Goal: Task Accomplishment & Management: Manage account settings

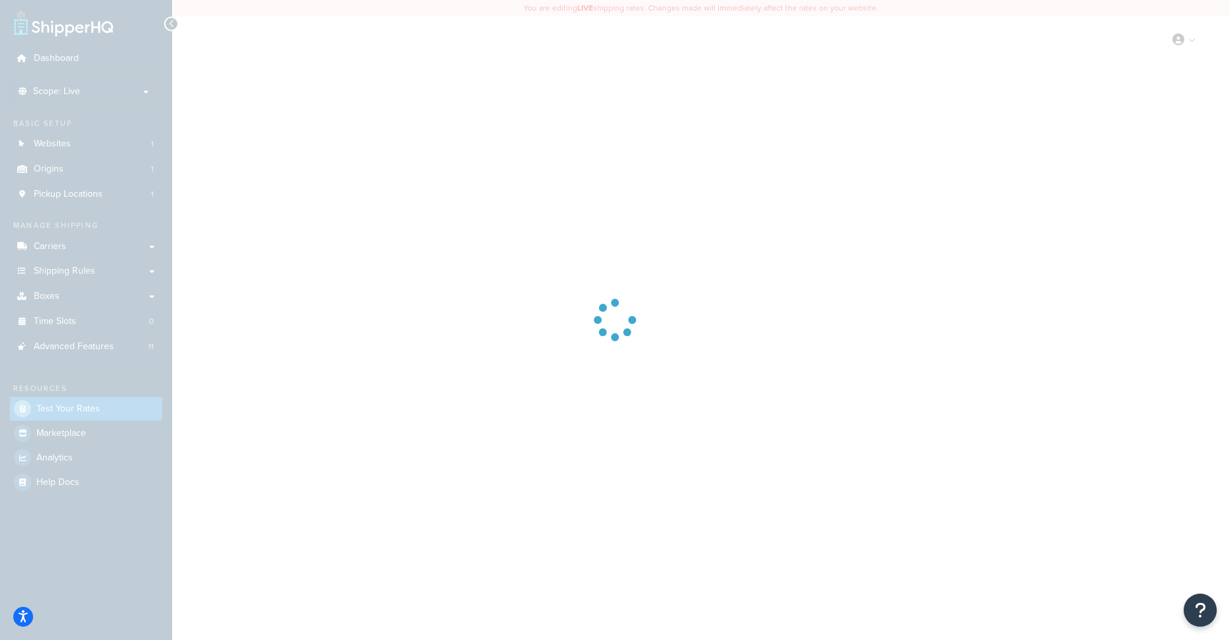
select select "TX"
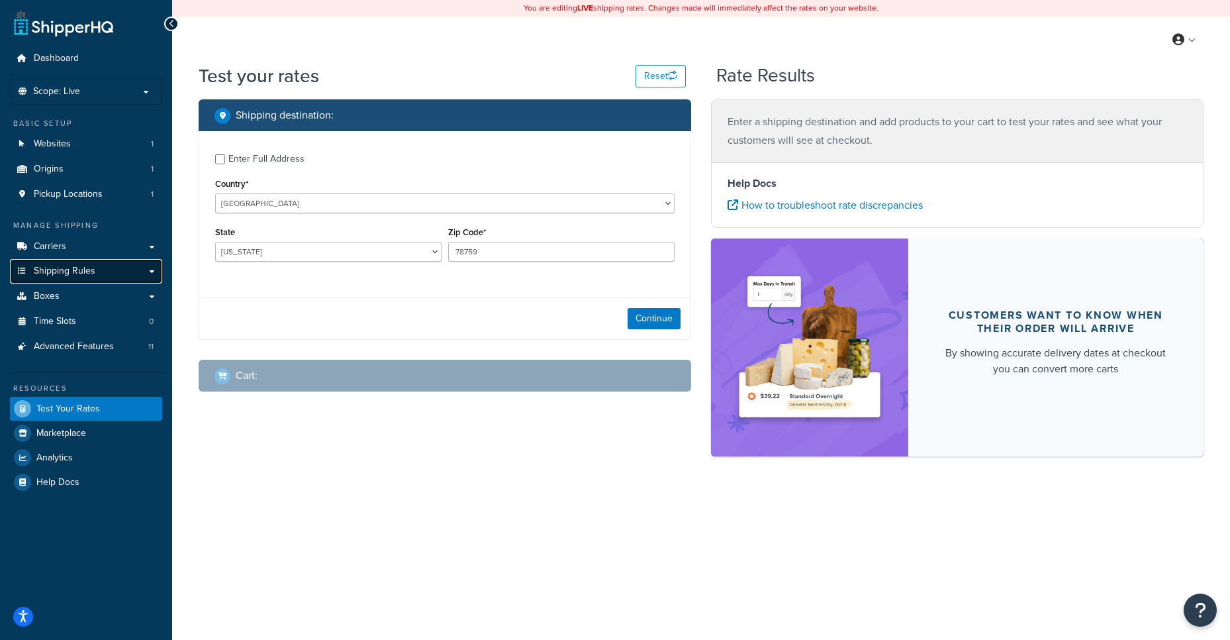
click at [78, 263] on link "Shipping Rules" at bounding box center [86, 271] width 152 height 25
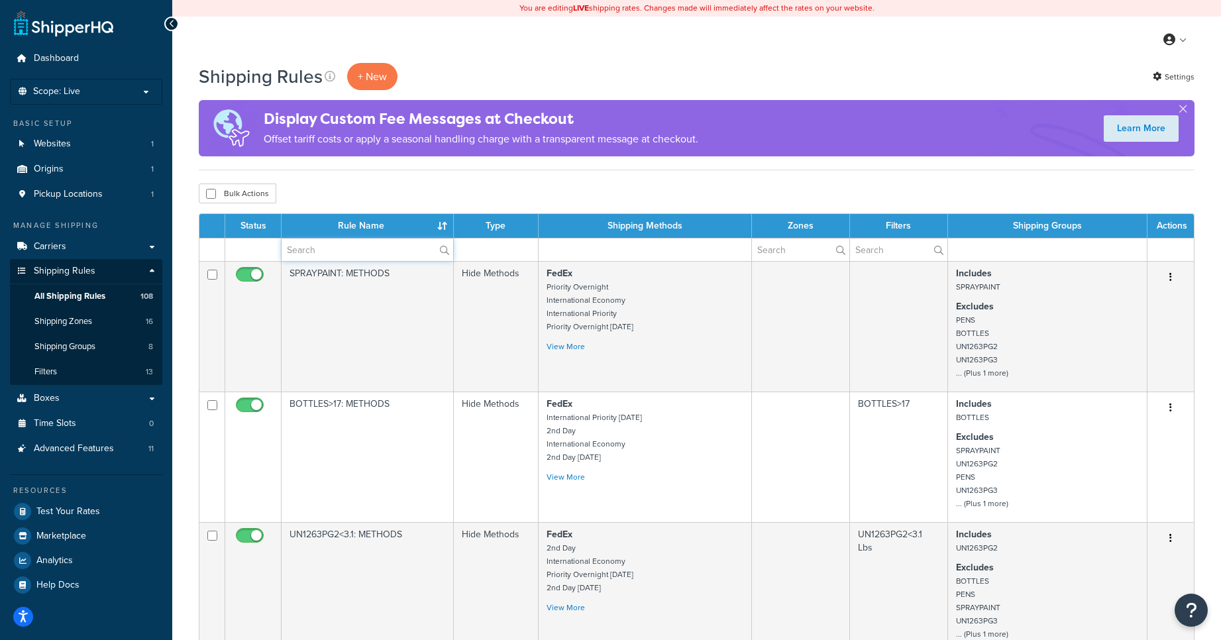
click at [362, 245] on input "text" at bounding box center [367, 249] width 172 height 23
click at [310, 248] on input "text" at bounding box center [367, 249] width 172 height 23
paste input "MPC_TUB_C"
click at [444, 245] on label "MPC_TUB_C" at bounding box center [367, 249] width 172 height 23
click at [444, 245] on input "MPC_TUB_C" at bounding box center [367, 249] width 172 height 23
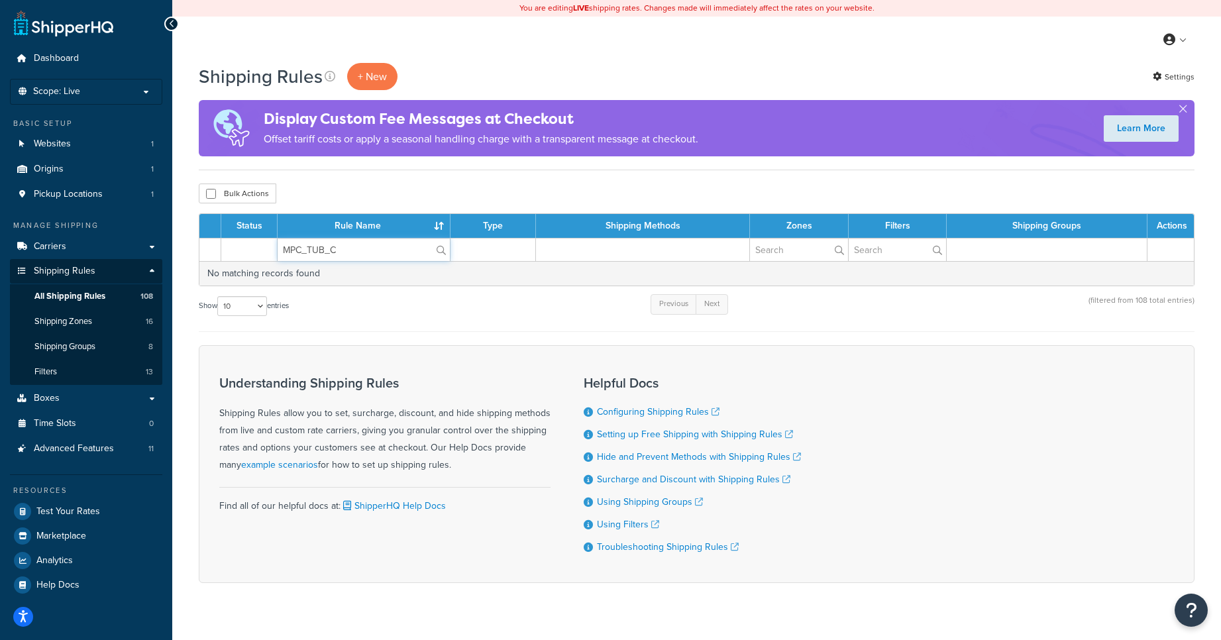
drag, startPoint x: 313, startPoint y: 250, endPoint x: 250, endPoint y: 250, distance: 62.9
click at [250, 250] on tr "MPC_TUB_C" at bounding box center [696, 249] width 994 height 23
click at [354, 254] on input "tUB_C" at bounding box center [363, 249] width 172 height 23
click at [280, 244] on input "tUB" at bounding box center [363, 249] width 172 height 23
click at [280, 245] on input "tUB" at bounding box center [363, 249] width 172 height 23
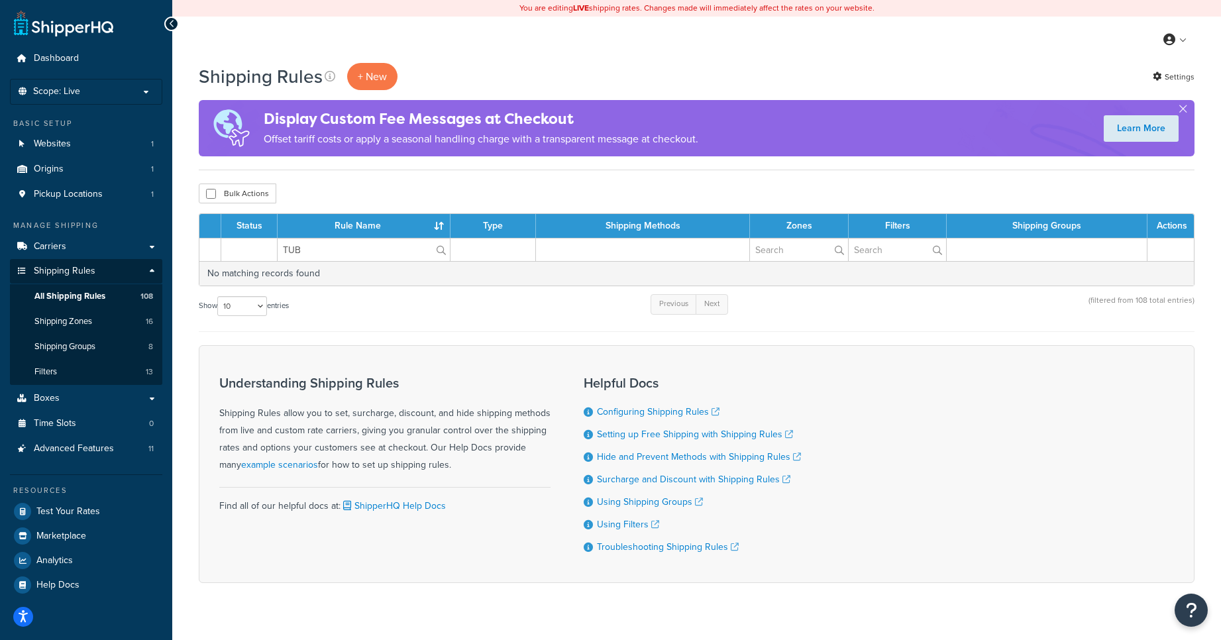
click at [434, 256] on label "TUB" at bounding box center [363, 249] width 172 height 23
click at [434, 256] on input "TUB" at bounding box center [363, 249] width 172 height 23
click at [444, 252] on label "TUB" at bounding box center [363, 249] width 172 height 23
click at [444, 252] on input "TUB" at bounding box center [363, 249] width 172 height 23
click at [444, 251] on label "TUB" at bounding box center [363, 249] width 172 height 23
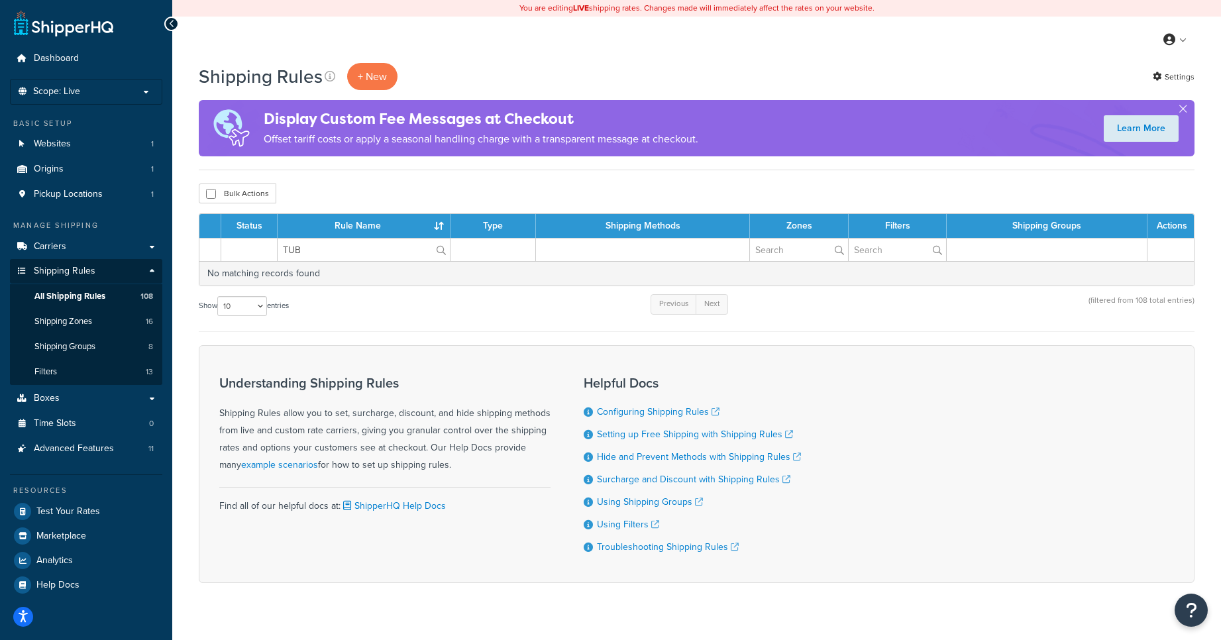
click at [444, 251] on input "TUB" at bounding box center [363, 249] width 172 height 23
click at [324, 252] on input "TUB" at bounding box center [363, 249] width 172 height 23
type input "MPC_TUB_C"
click at [436, 245] on label at bounding box center [363, 249] width 172 height 23
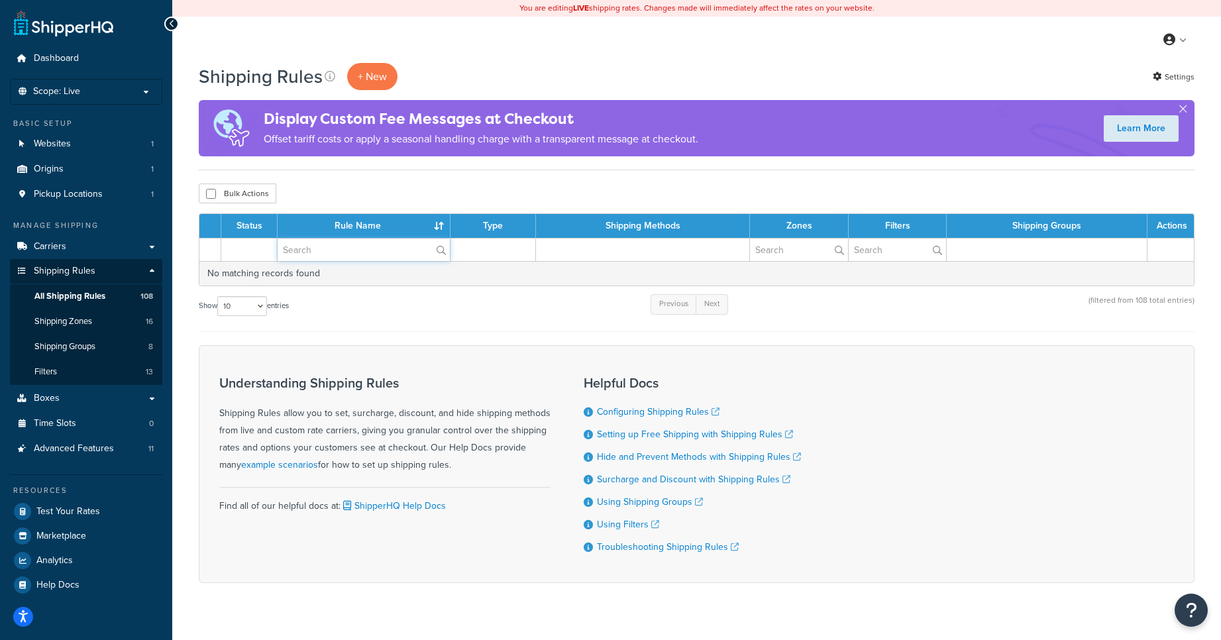
click at [436, 245] on input "text" at bounding box center [363, 249] width 172 height 23
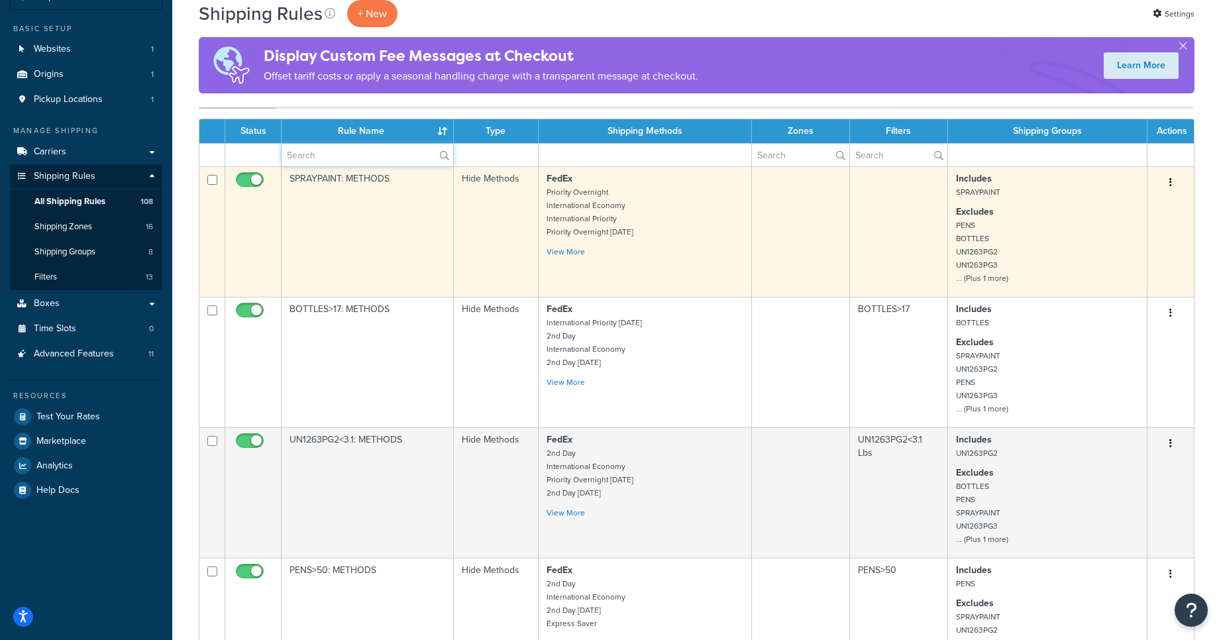
scroll to position [79, 0]
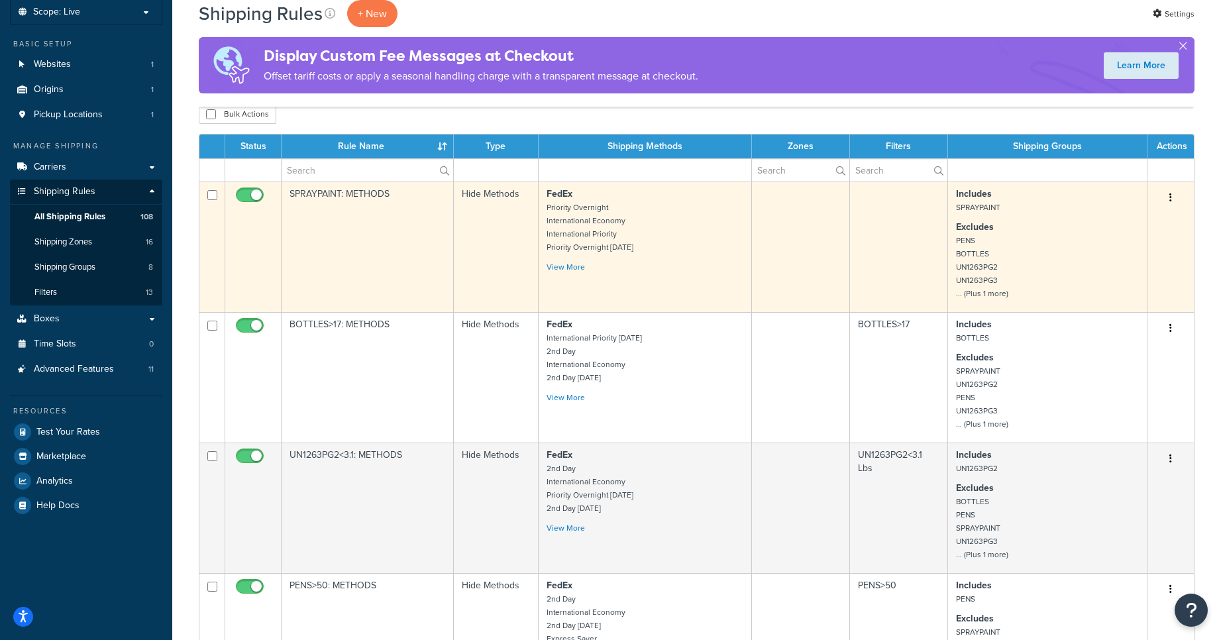
click at [310, 197] on td "SPRAYPAINT: METHODS" at bounding box center [367, 246] width 172 height 130
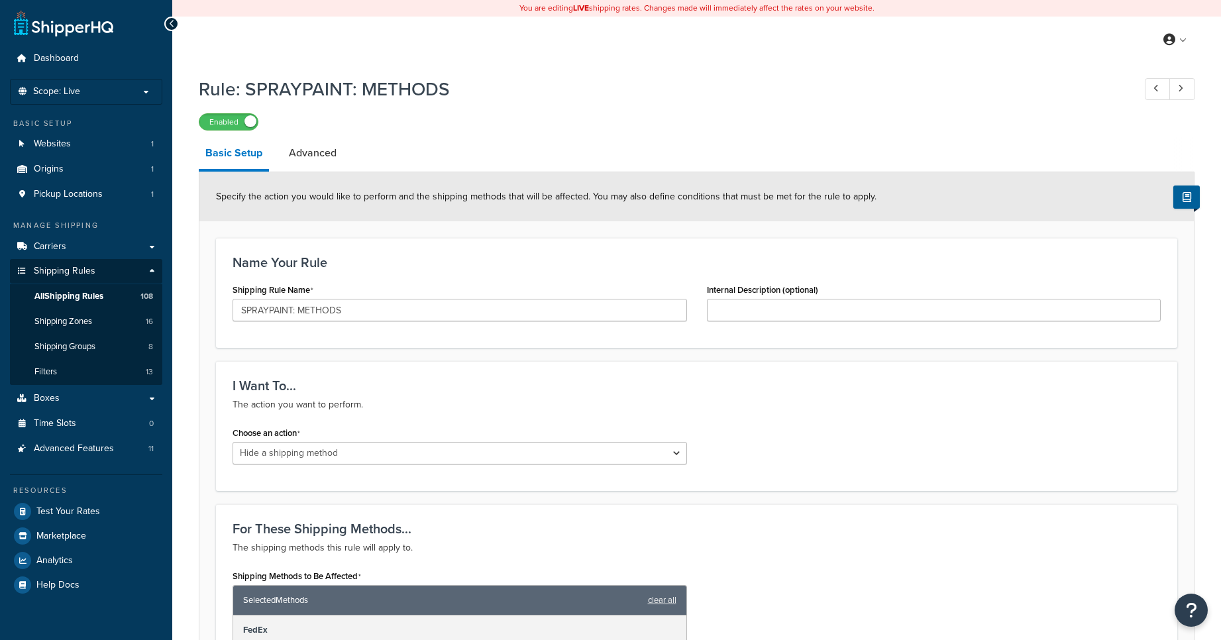
select select "HIDE"
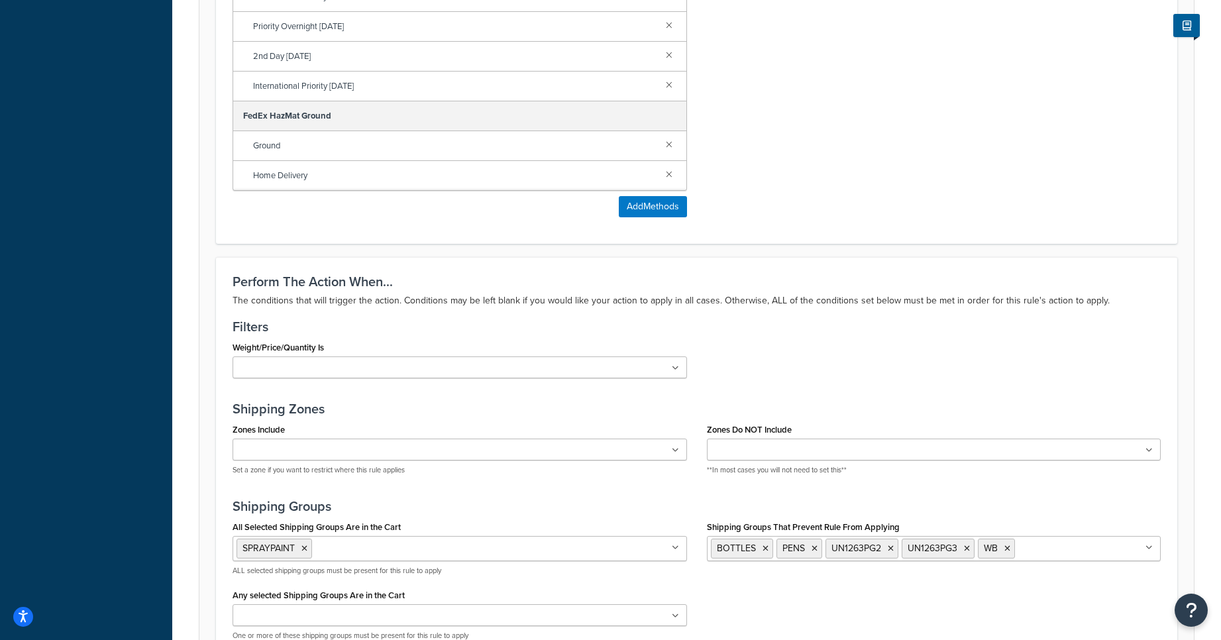
scroll to position [853, 0]
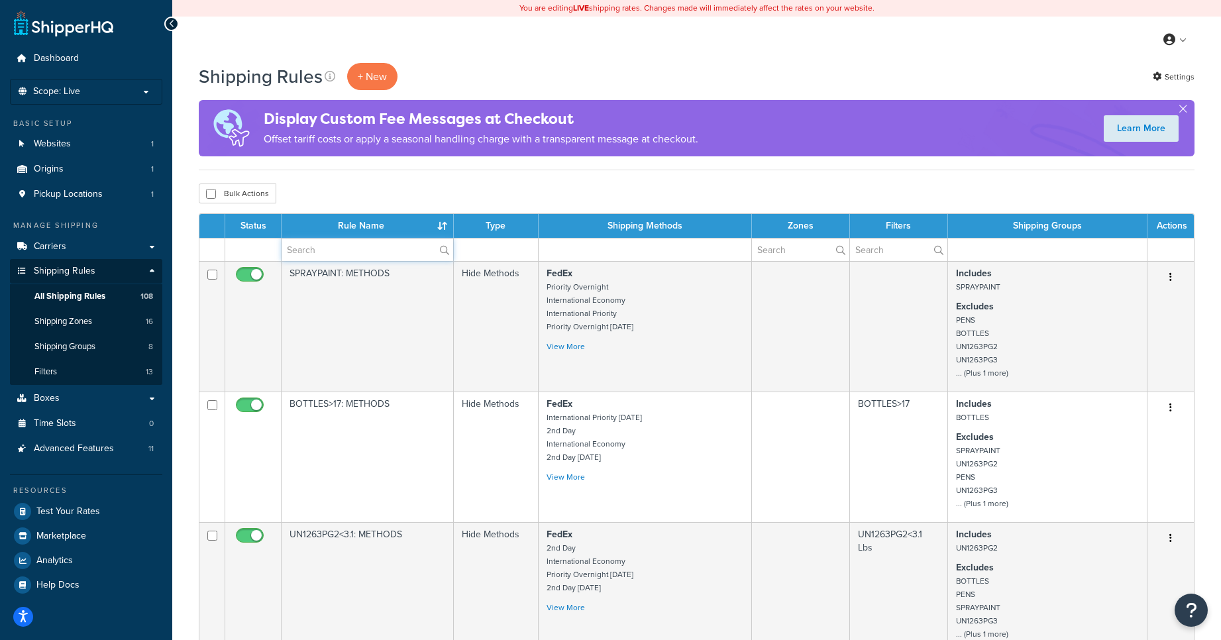
click at [313, 256] on input "text" at bounding box center [367, 249] width 172 height 23
paste input "SHQ_CUSTOM"
type input "SHQ_CUSTOM"
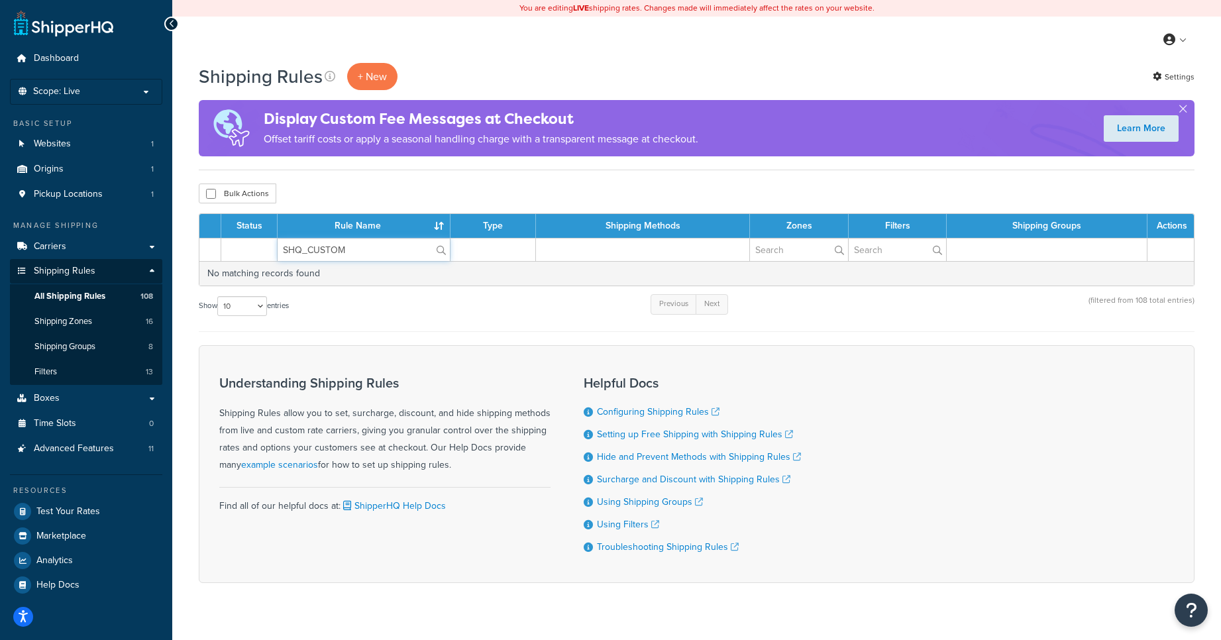
click at [330, 255] on input "SHQ_CUSTOM" at bounding box center [363, 249] width 172 height 23
click at [330, 256] on input "SHQ_CUSTOM" at bounding box center [363, 249] width 172 height 23
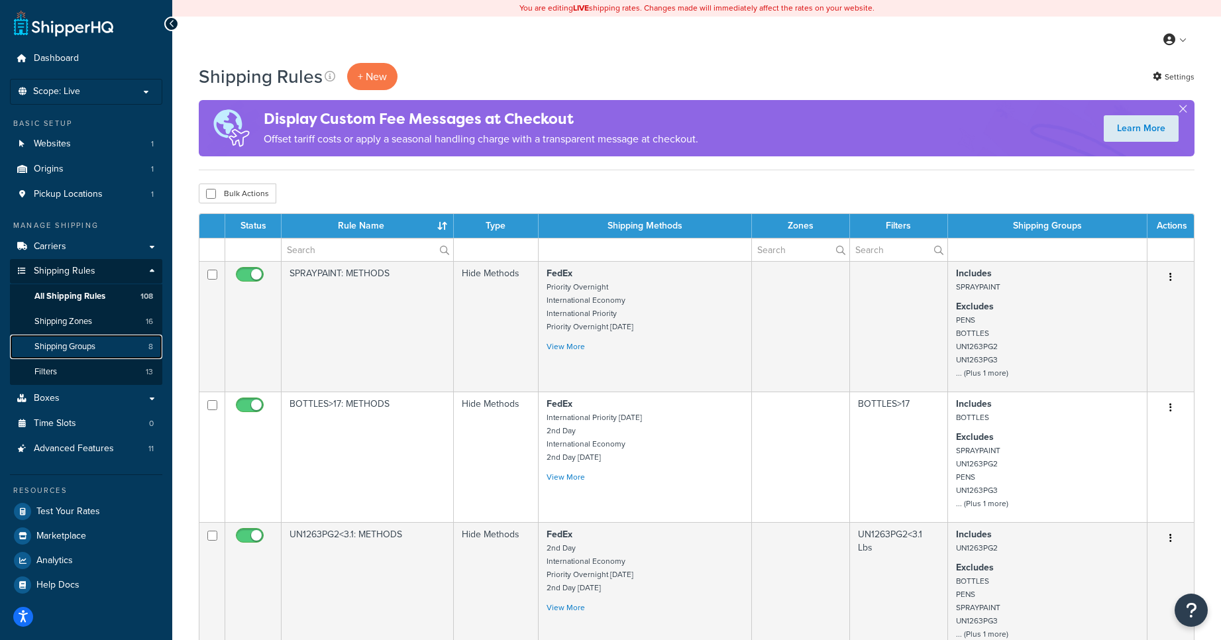
click at [98, 346] on link "Shipping Groups 8" at bounding box center [86, 346] width 152 height 25
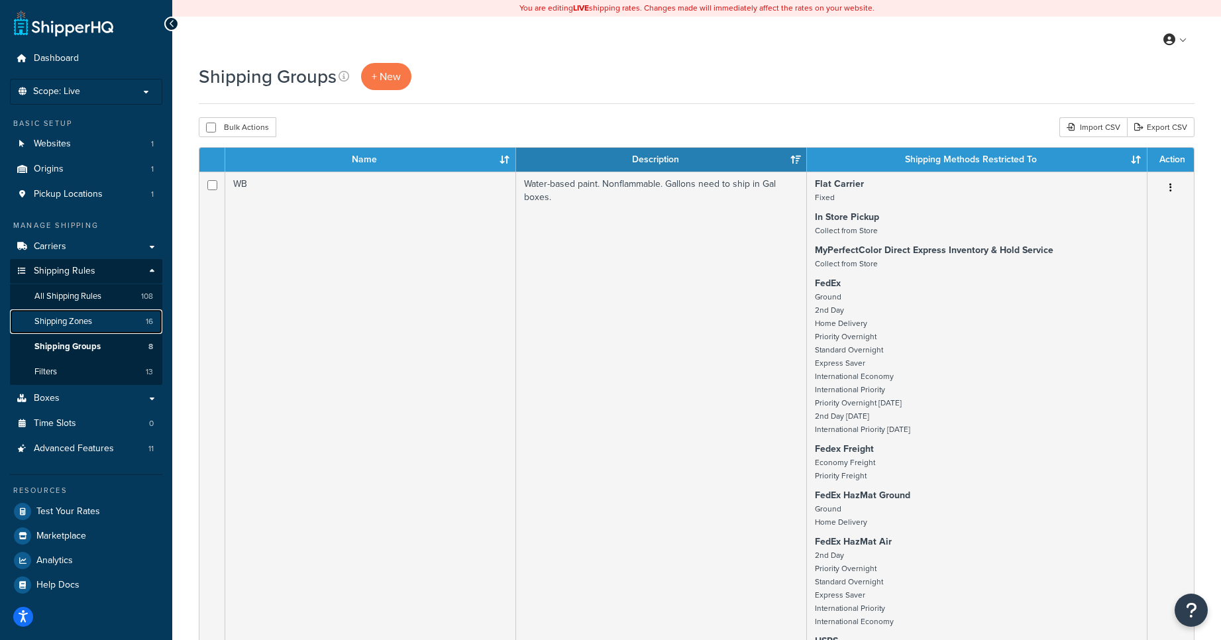
click at [86, 332] on link "Shipping Zones 16" at bounding box center [86, 321] width 152 height 25
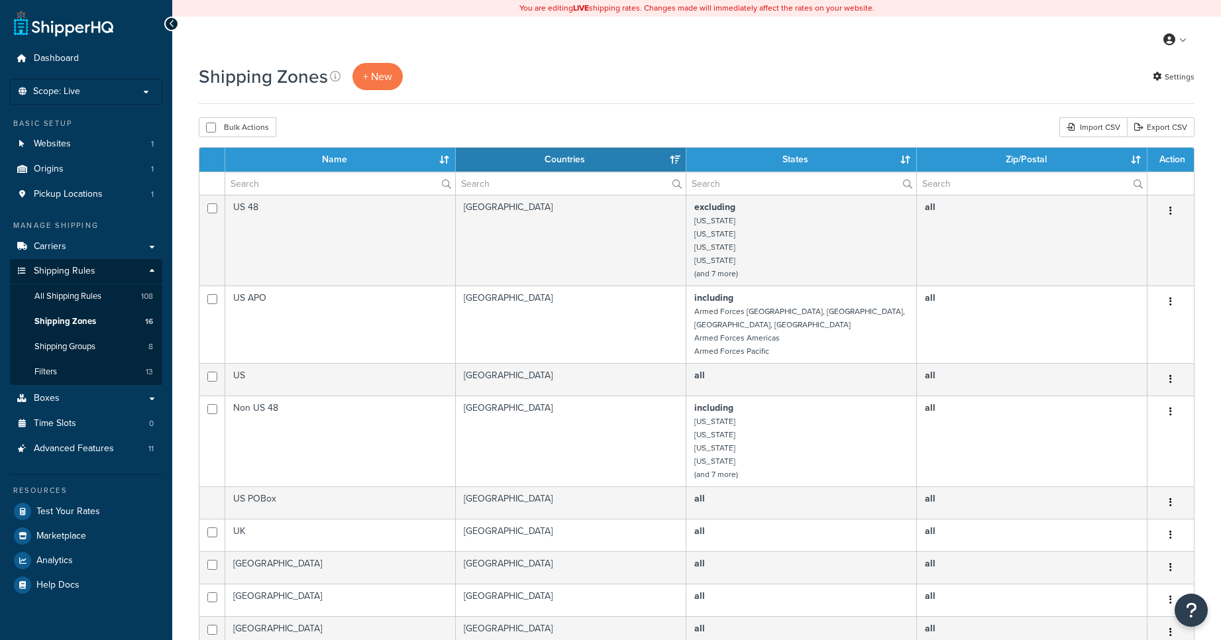
select select "15"
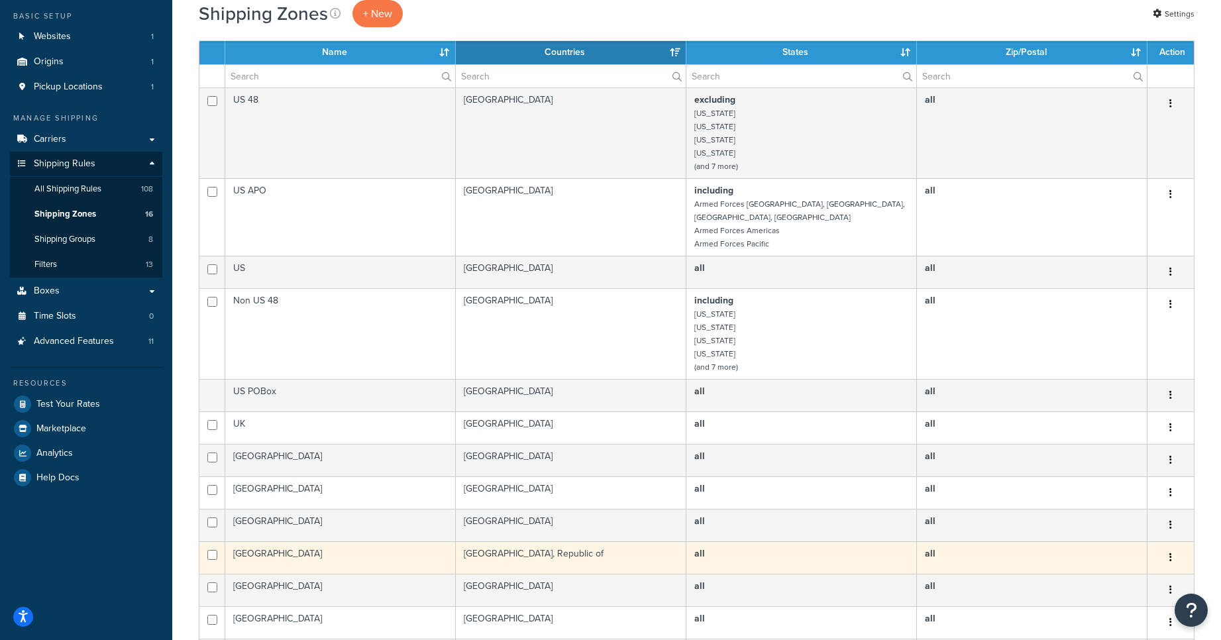
scroll to position [79, 0]
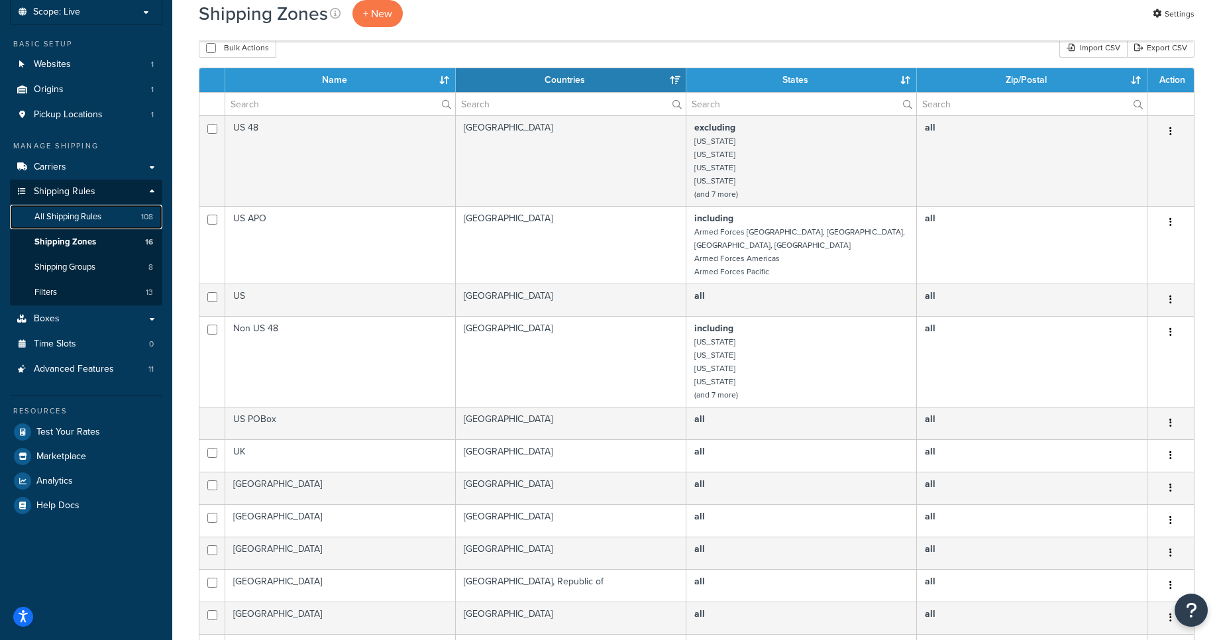
click at [55, 207] on link "All Shipping Rules 108" at bounding box center [86, 217] width 152 height 25
